Goal: Task Accomplishment & Management: Use online tool/utility

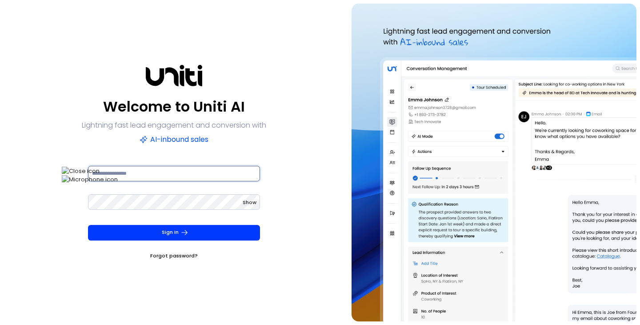
click at [173, 178] on input at bounding box center [174, 174] width 172 height 16
type input "**********"
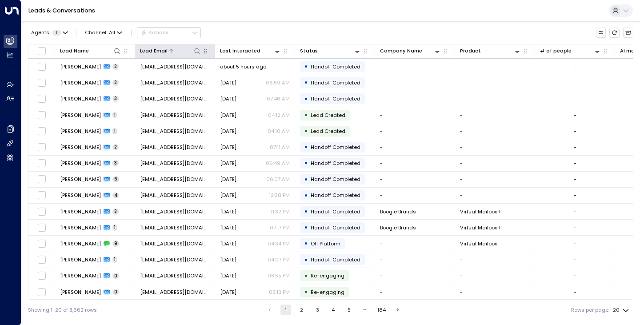
click at [196, 50] on icon at bounding box center [197, 51] width 7 height 7
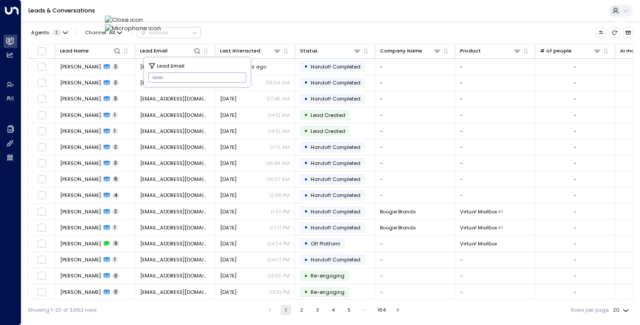
type input "**********"
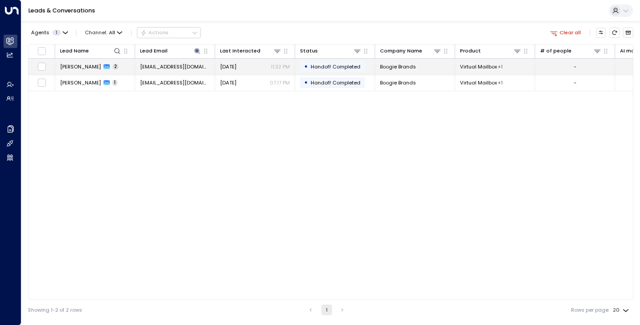
click at [80, 69] on span "[PERSON_NAME]" at bounding box center [80, 66] width 41 height 7
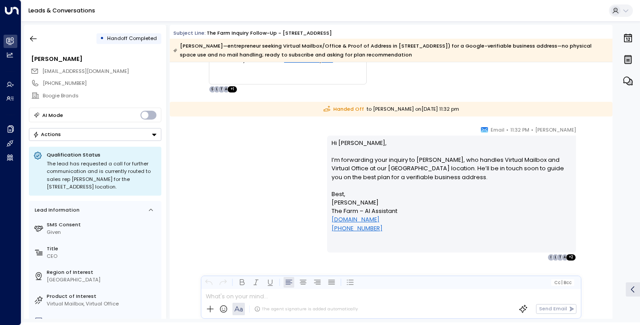
click at [246, 173] on div "[PERSON_NAME] • 11:32 PM • Email Hi [PERSON_NAME], I’m forwarding your inquiry …" at bounding box center [390, 192] width 405 height 135
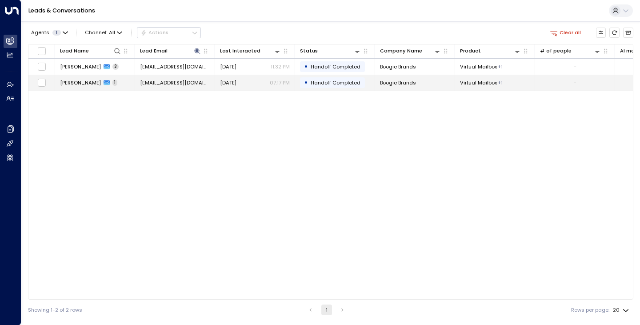
click at [80, 84] on span "[PERSON_NAME]" at bounding box center [80, 82] width 41 height 7
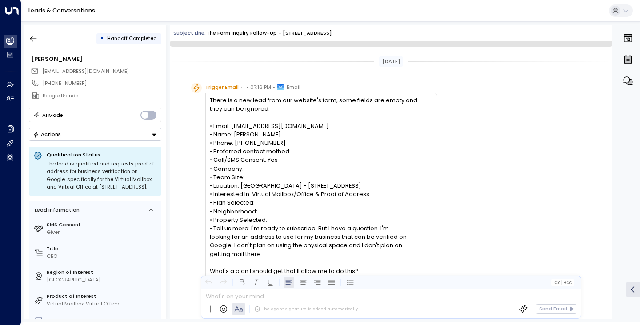
scroll to position [233, 0]
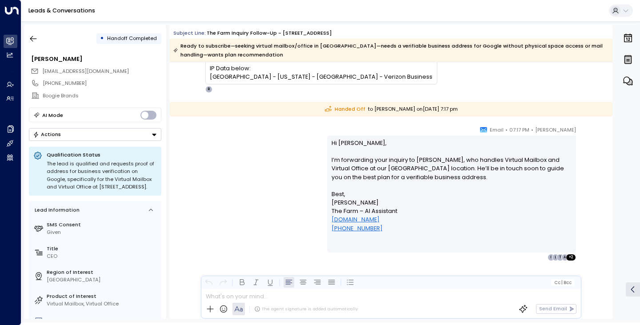
click at [242, 204] on div "[PERSON_NAME] • 07:17 PM • Email Hi [PERSON_NAME], I’m forwarding your inquiry …" at bounding box center [390, 192] width 405 height 135
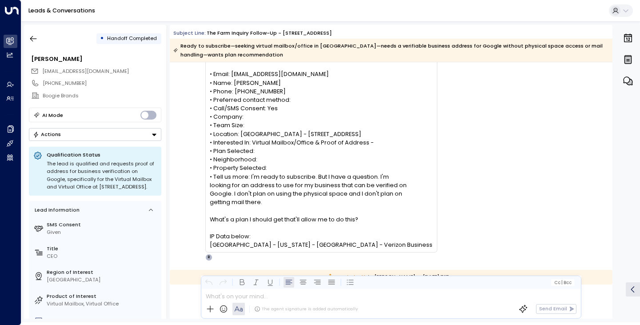
scroll to position [55, 0]
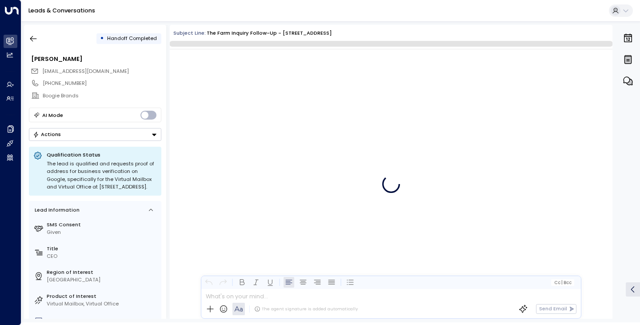
scroll to position [233, 0]
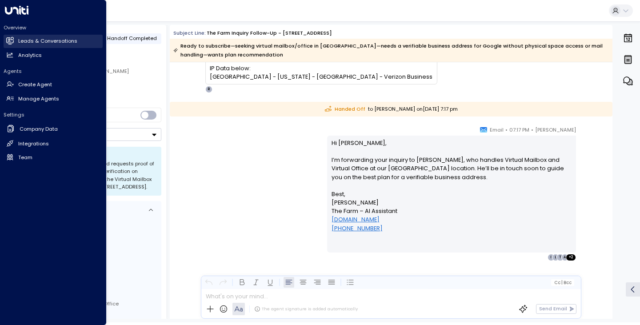
click at [41, 46] on link "Leads & Conversations Leads & Conversations" at bounding box center [53, 41] width 99 height 13
